Goal: Complete application form

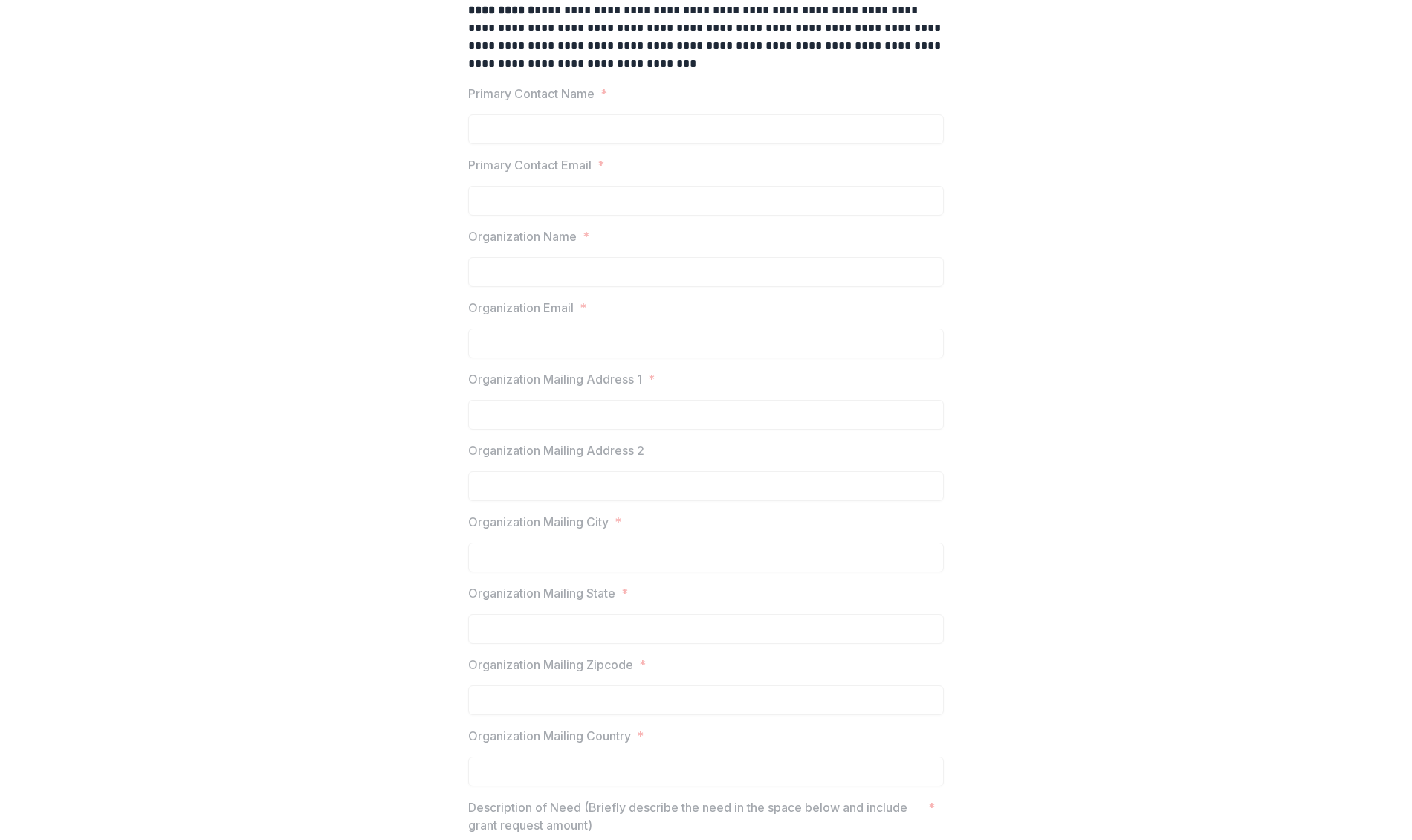
scroll to position [384, 0]
drag, startPoint x: 467, startPoint y: 93, endPoint x: 467, endPoint y: 104, distance: 11.0
click at [468, 93] on p "Primary Contact Name" at bounding box center [532, 98] width 127 height 18
drag, startPoint x: 472, startPoint y: 97, endPoint x: 500, endPoint y: 103, distance: 28.6
click at [502, 103] on p "Primary Contact Name" at bounding box center [532, 98] width 127 height 18
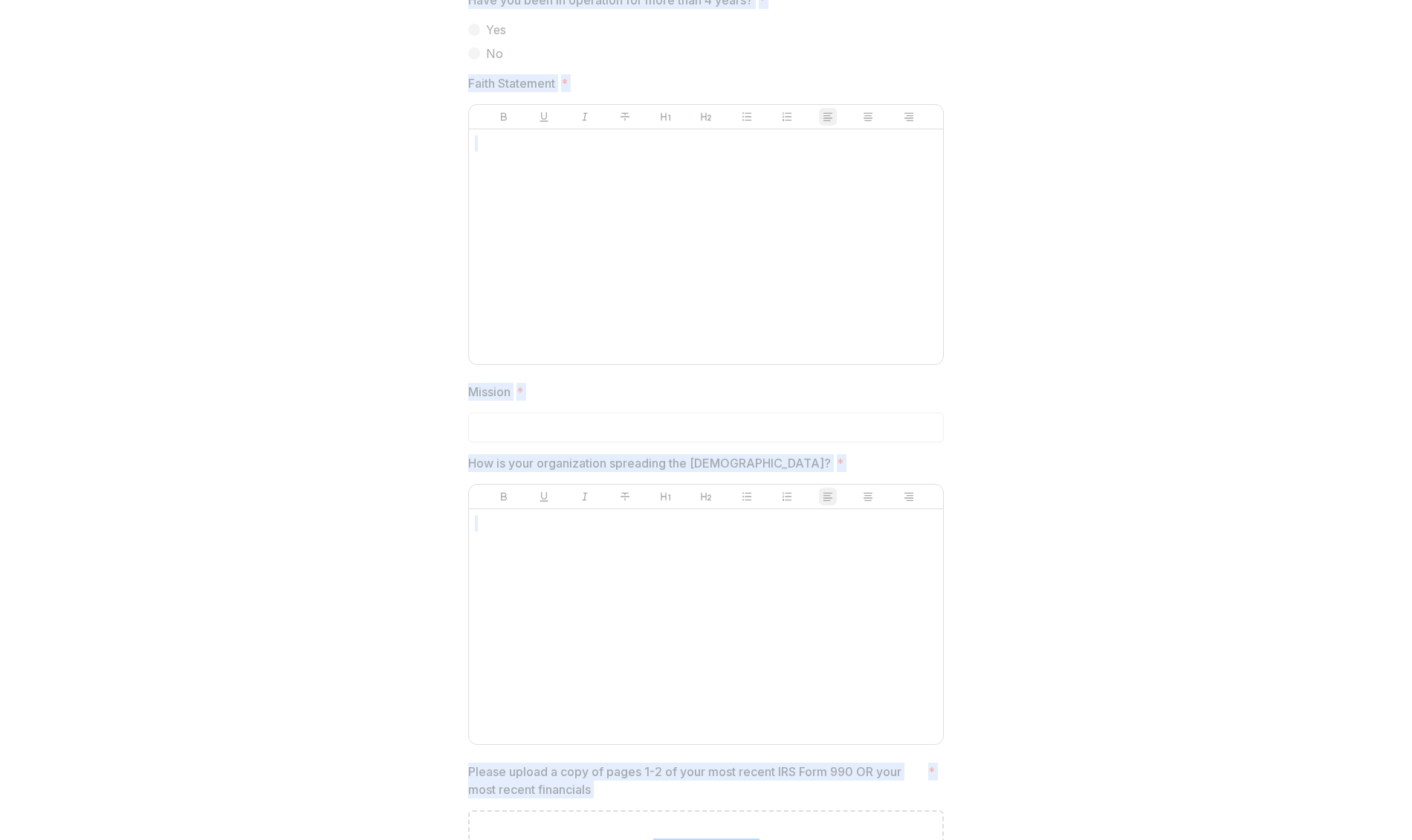
scroll to position [2000, 0]
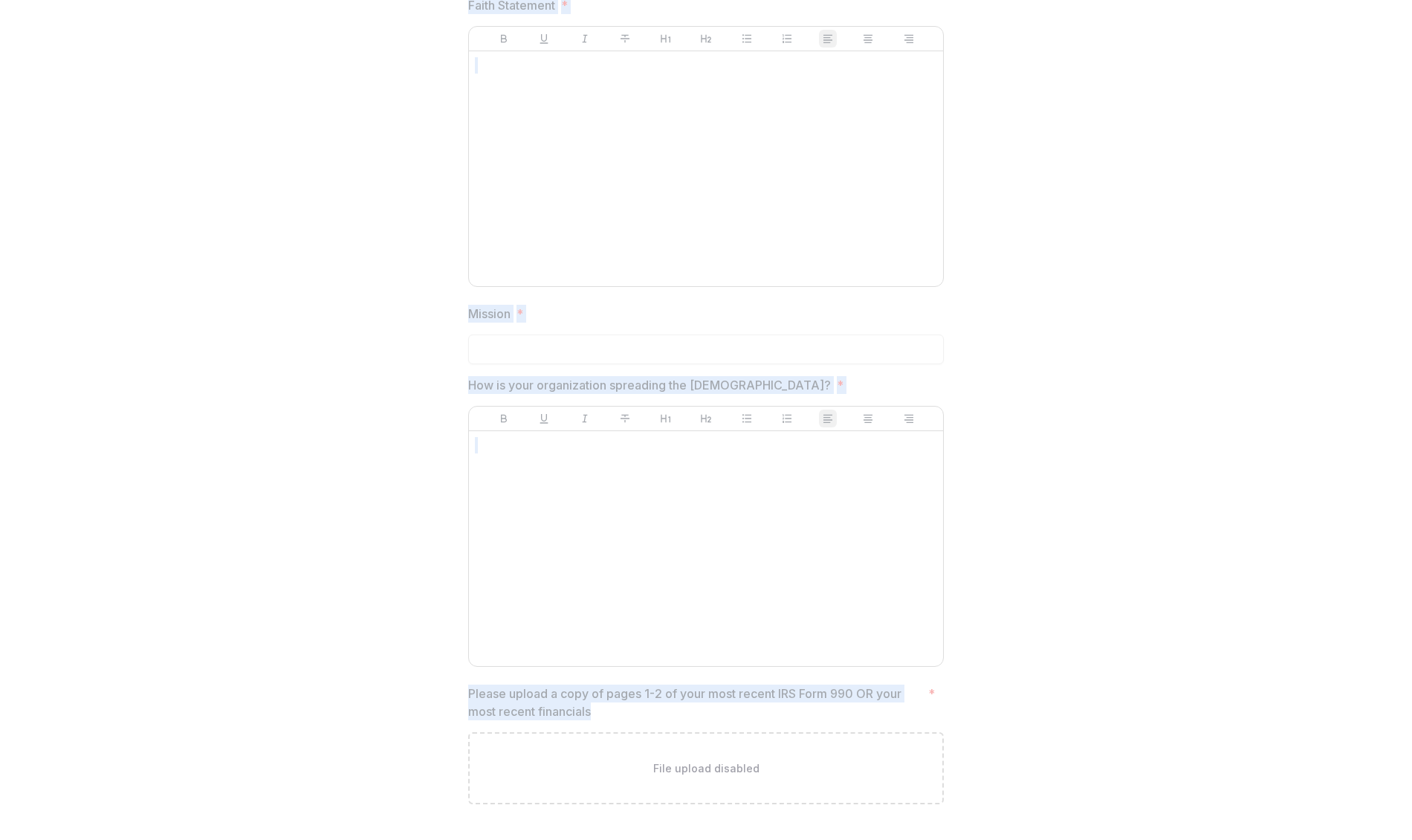
drag, startPoint x: 468, startPoint y: 99, endPoint x: 888, endPoint y: 702, distance: 734.9
copy div "Primary Contact Name * Primary Contact Email * Organization Name * Organization…"
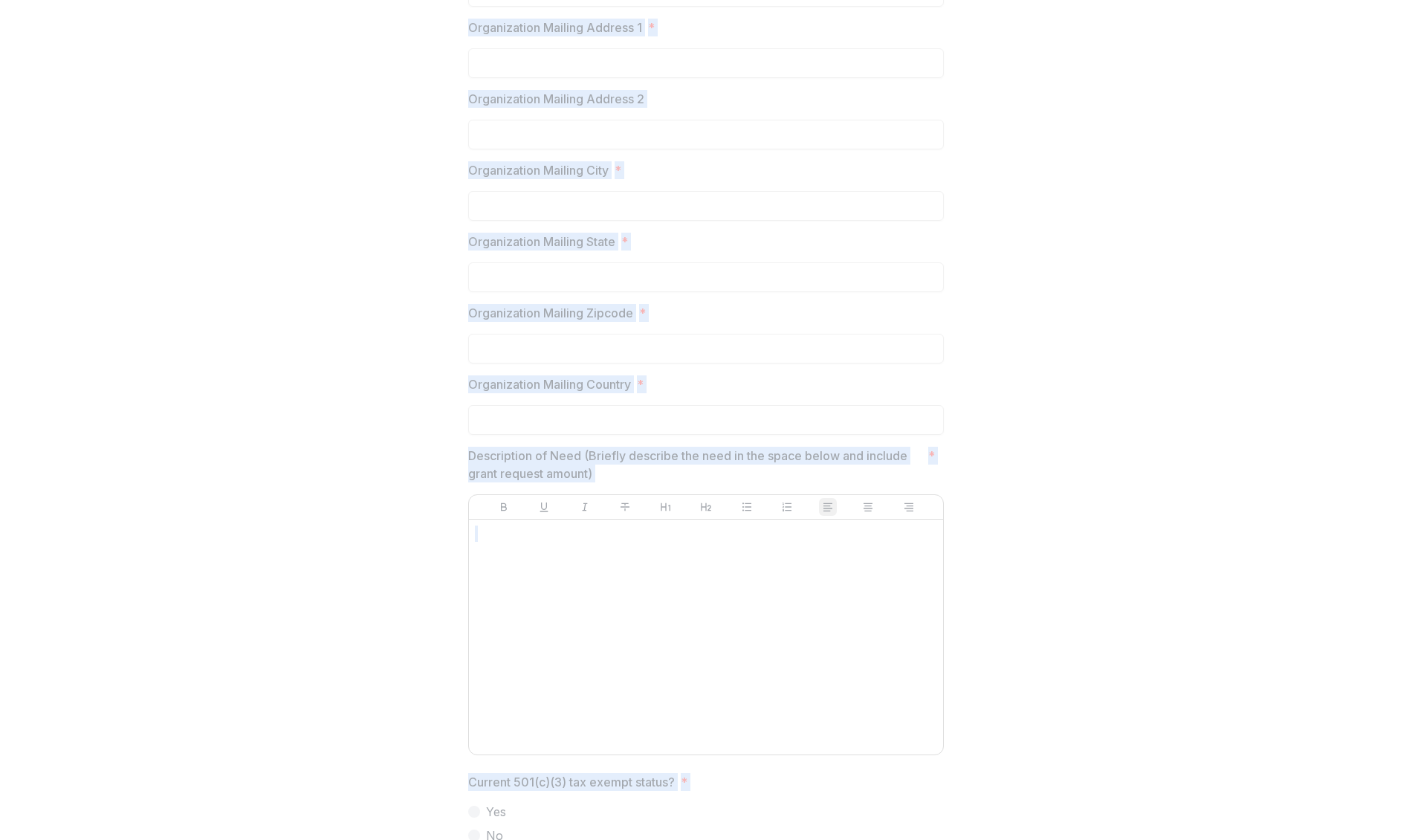
scroll to position [0, 0]
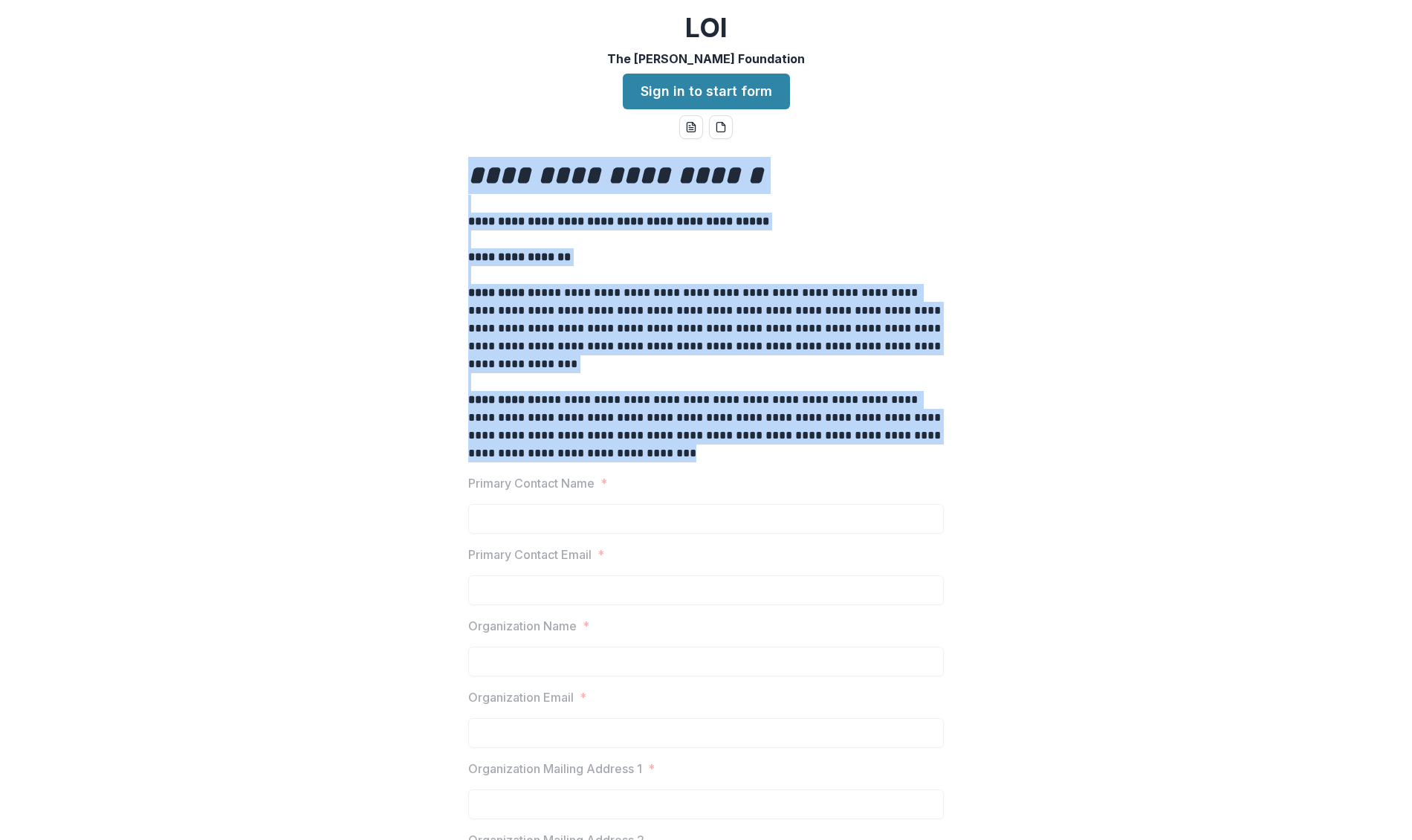
drag, startPoint x: 465, startPoint y: 175, endPoint x: 770, endPoint y: 448, distance: 409.3
copy div "**********"
